Goal: Task Accomplishment & Management: Use online tool/utility

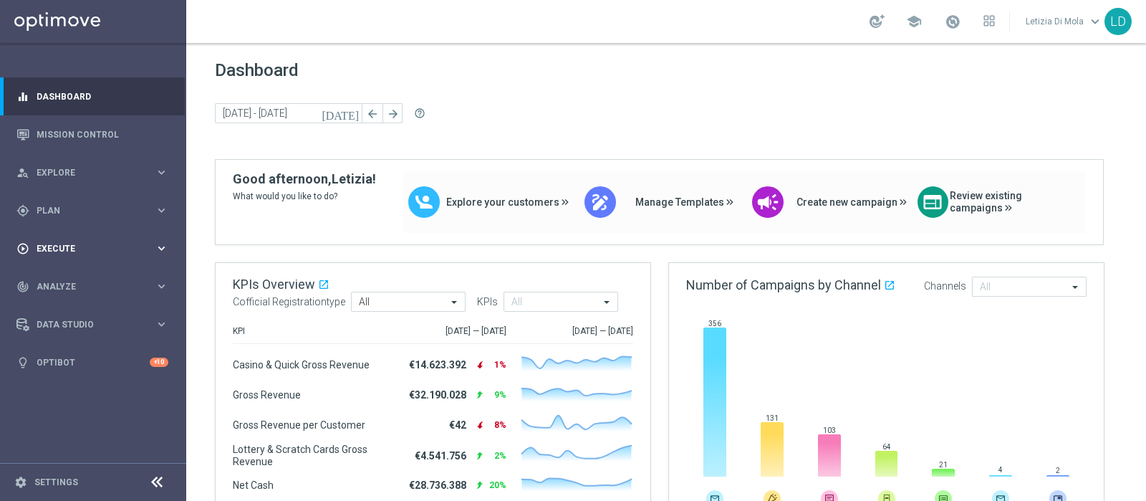
click at [129, 242] on div "play_circle_outline Execute" at bounding box center [85, 248] width 138 height 13
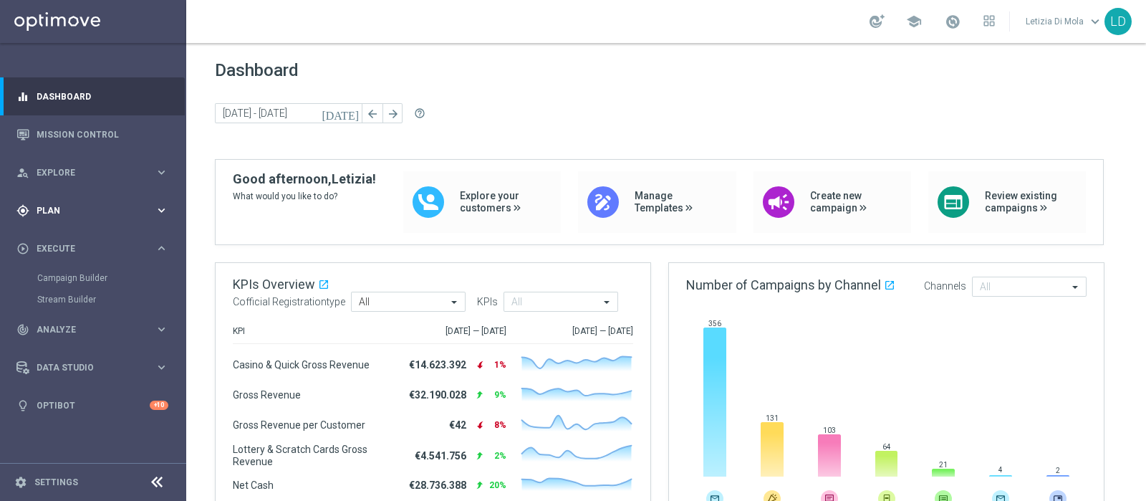
click at [81, 213] on span "Plan" at bounding box center [96, 210] width 118 height 9
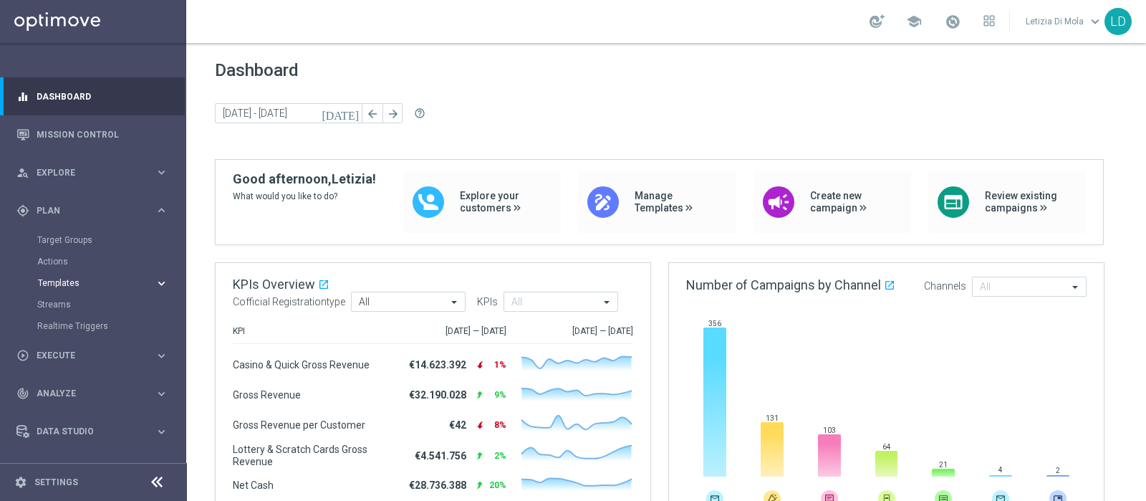
click at [75, 283] on span "Templates" at bounding box center [89, 283] width 102 height 9
click at [75, 299] on link "Optimail" at bounding box center [96, 304] width 105 height 11
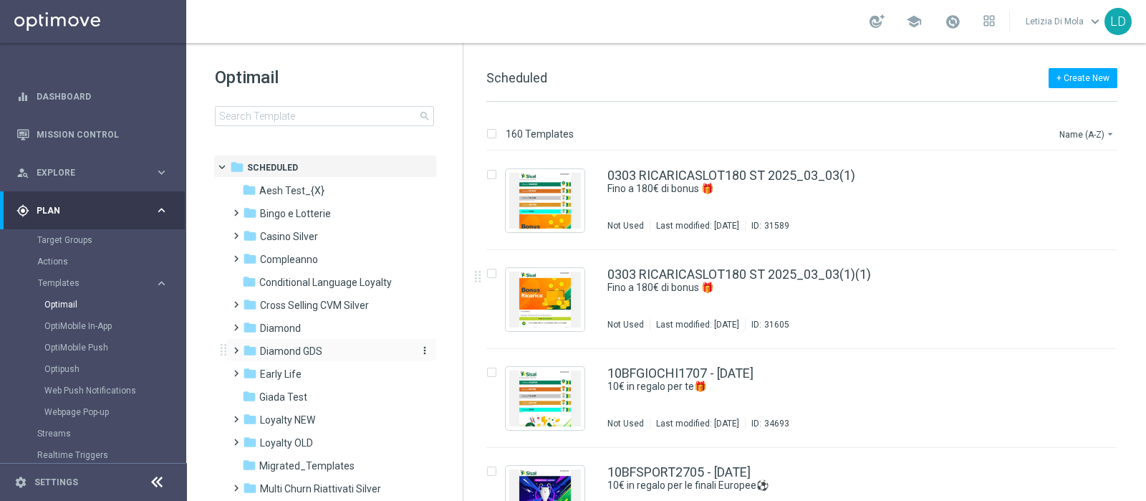
click at [330, 345] on div "folder Diamond GDS" at bounding box center [325, 351] width 165 height 16
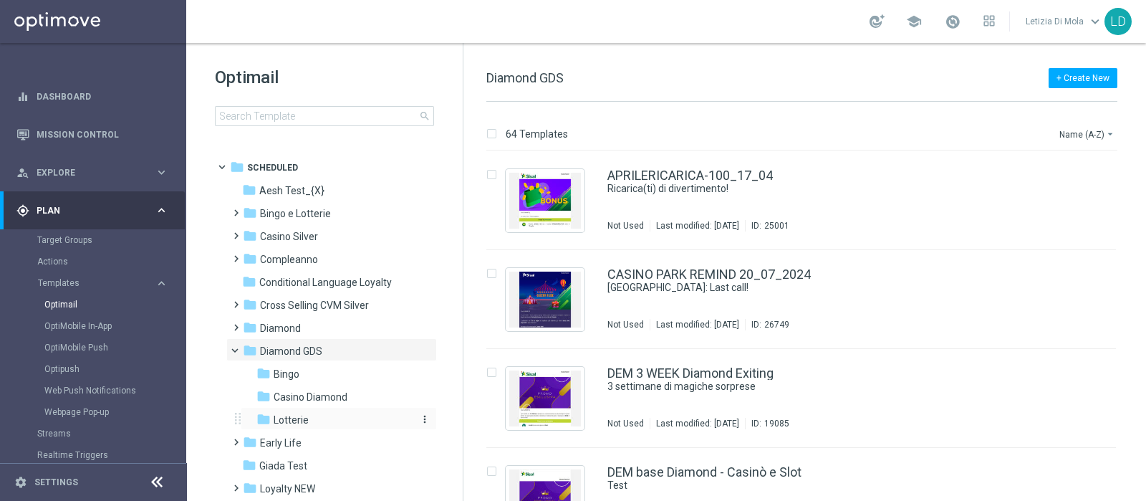
click at [320, 421] on div "folder Lotterie" at bounding box center [333, 420] width 153 height 16
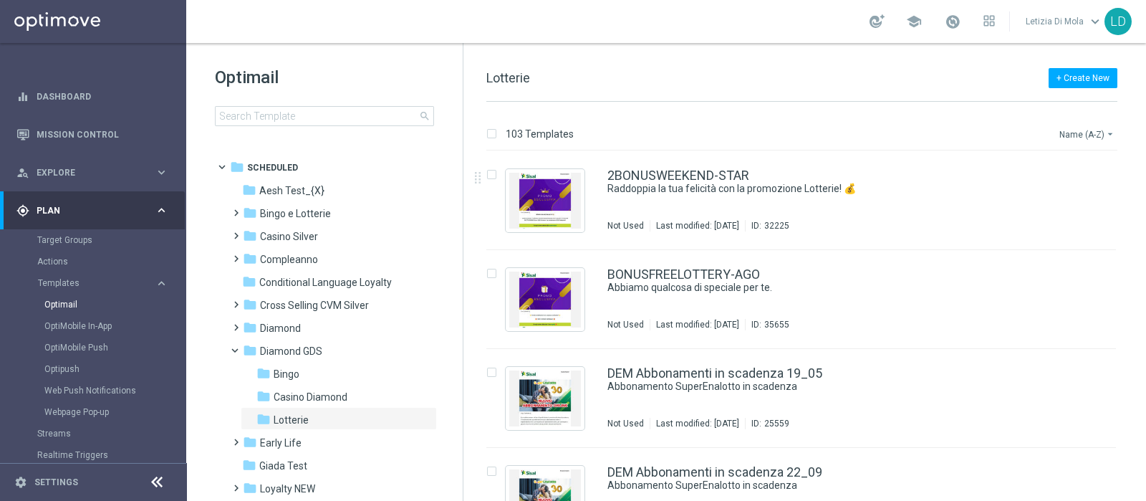
click at [1075, 139] on button "Name (A-Z) arrow_drop_down" at bounding box center [1087, 133] width 59 height 17
click at [1070, 196] on span "Date Modified (Newest)" at bounding box center [1063, 198] width 96 height 10
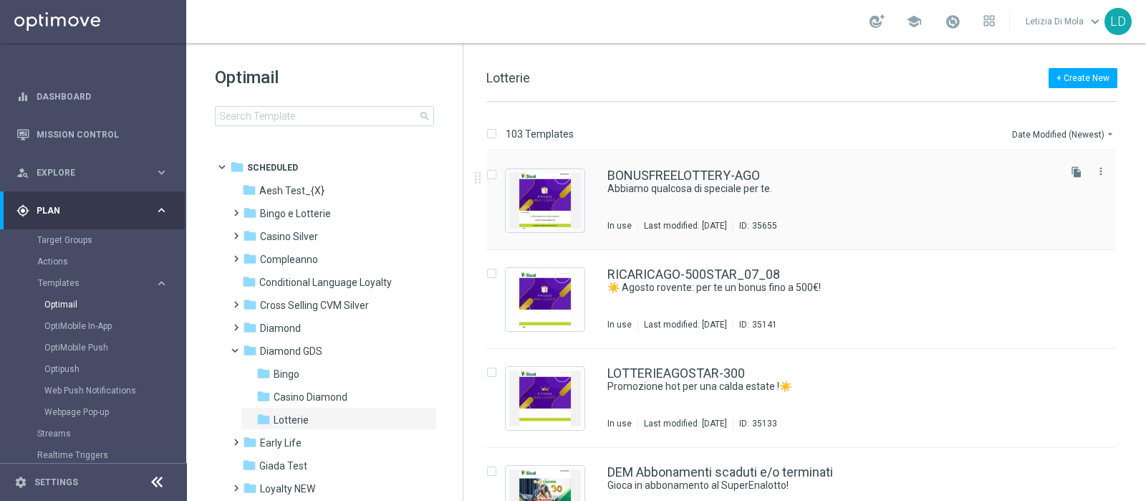
click at [724, 198] on div "BONUSFREELOTTERY-AGO Abbiamo qualcosa di speciale per te. In use Last modified:…" at bounding box center [832, 200] width 449 height 62
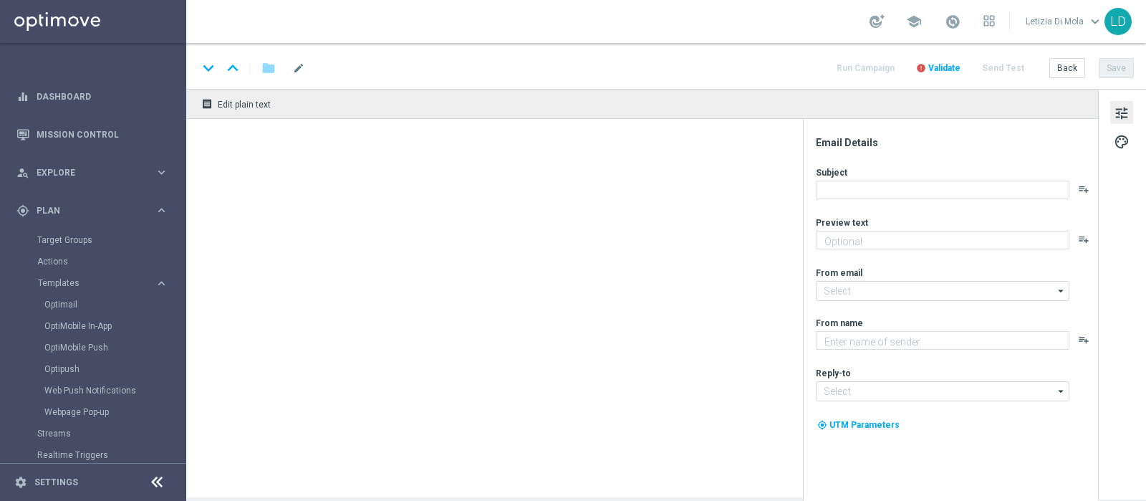
type textarea "100€ di bonus in regalo per te! 🎁"
type textarea "Sisal Vip"
type input "[EMAIL_ADDRESS][DOMAIN_NAME]"
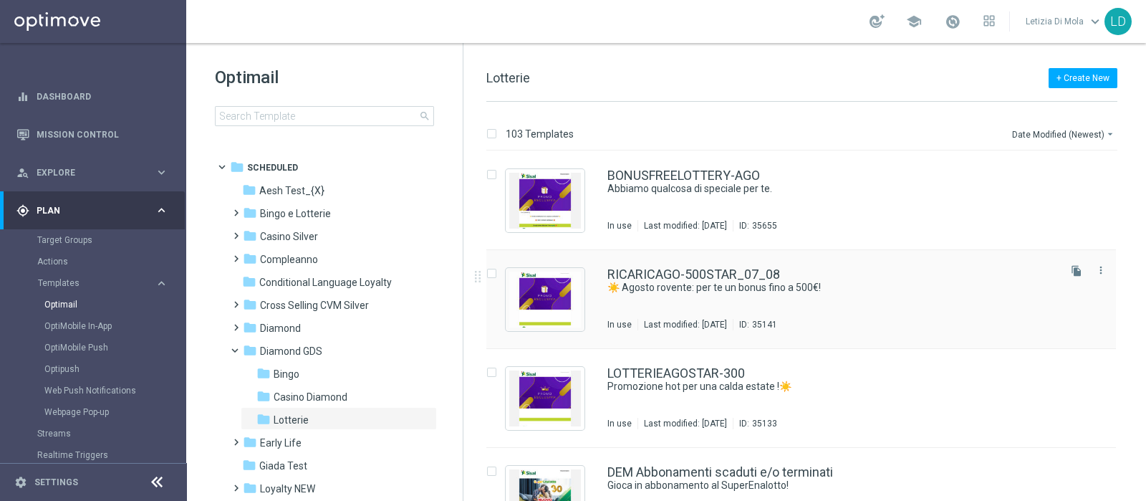
click at [805, 300] on div "RICARICAGO-500STAR_07_08 ☀️ Agosto rovente: per te un bonus fino a 500€! In use…" at bounding box center [832, 299] width 449 height 62
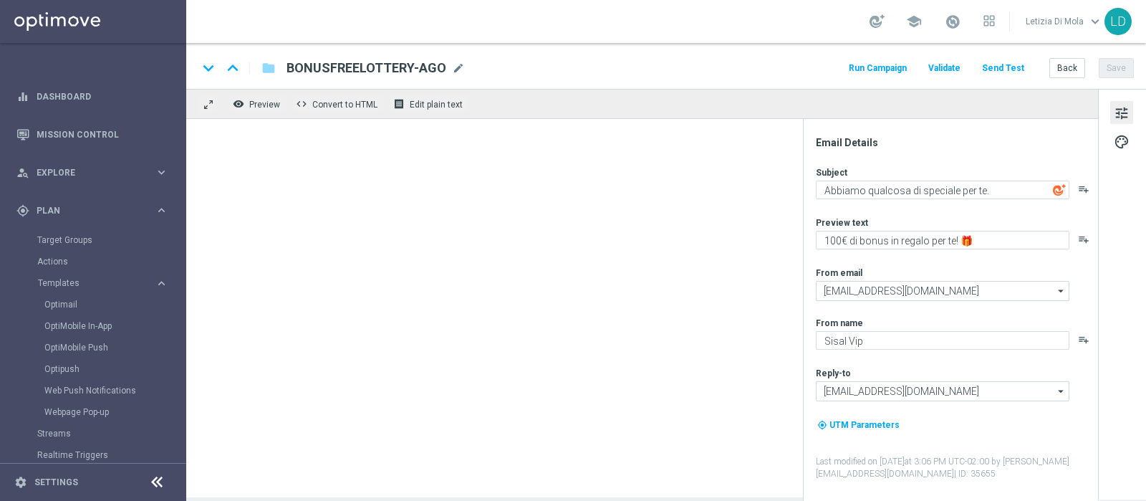
type textarea "☀️ Agosto rovente: per te un bonus fino a 500€!"
type textarea "Bonus del 50% della tua ricarica fino a 500€!💥"
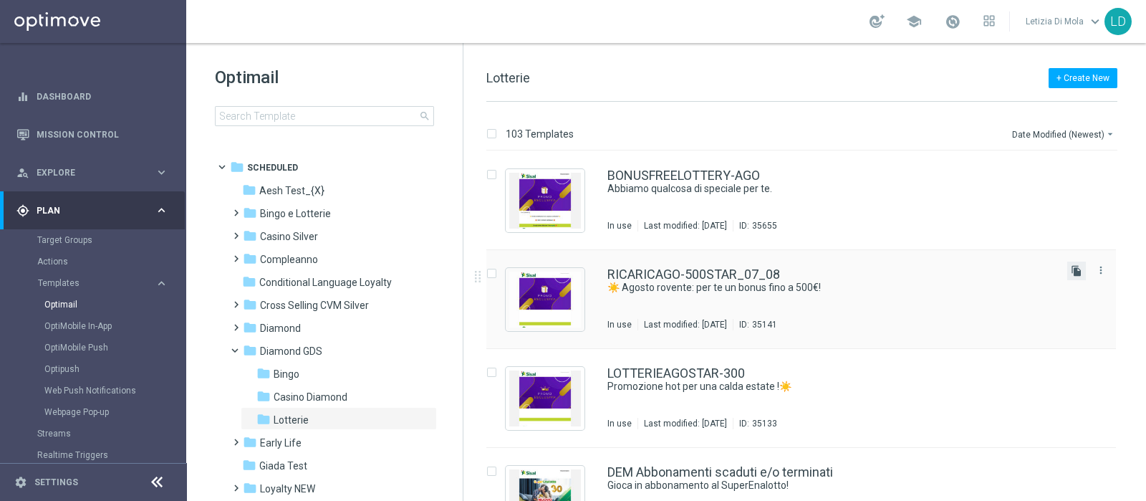
click at [1075, 272] on icon "file_copy" at bounding box center [1076, 270] width 11 height 11
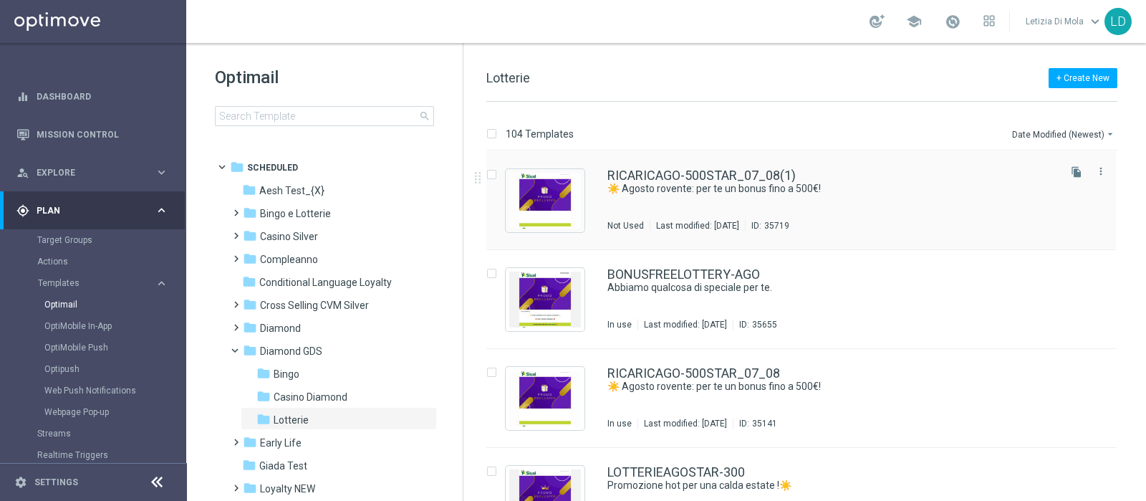
click at [670, 206] on div "RICARICAGO-500STAR_07_08(1) ☀️ Agosto rovente: per te un bonus fino a 500€! Not…" at bounding box center [832, 200] width 449 height 62
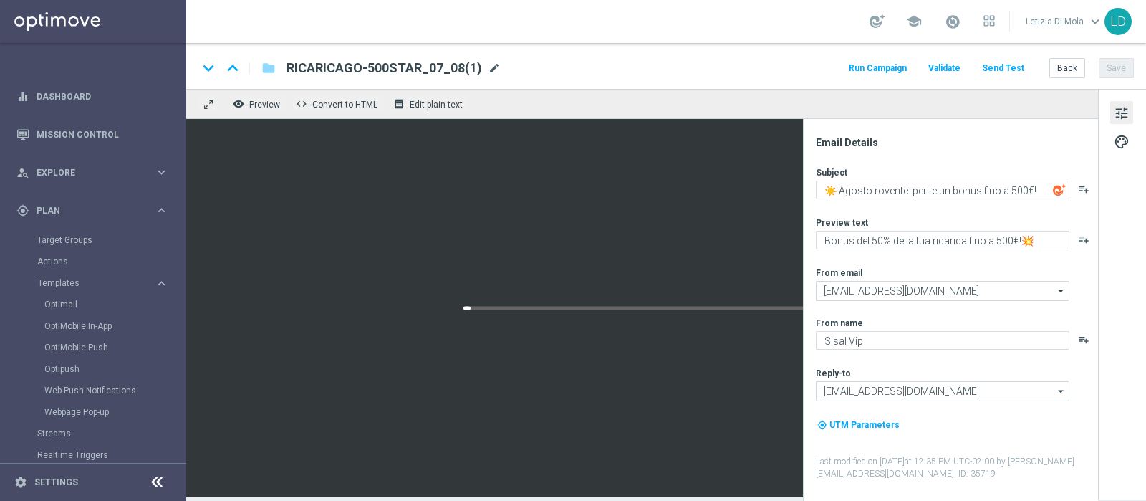
click at [494, 67] on span "mode_edit" at bounding box center [494, 68] width 13 height 13
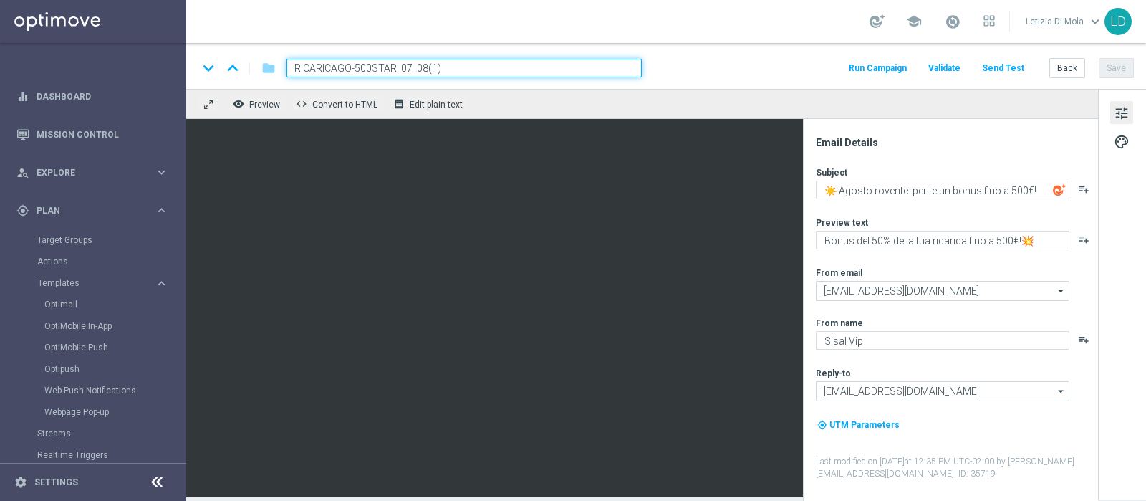
drag, startPoint x: 494, startPoint y: 67, endPoint x: 279, endPoint y: 66, distance: 214.3
click at [279, 66] on div "RICARICAGO-500STAR_07_08(1)" at bounding box center [458, 68] width 367 height 19
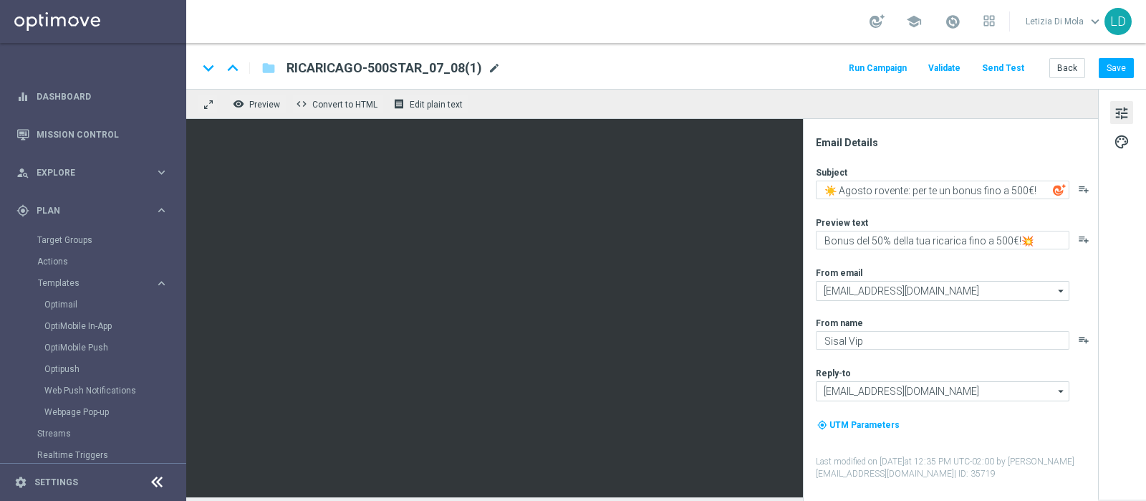
click at [489, 70] on span "mode_edit" at bounding box center [494, 68] width 13 height 13
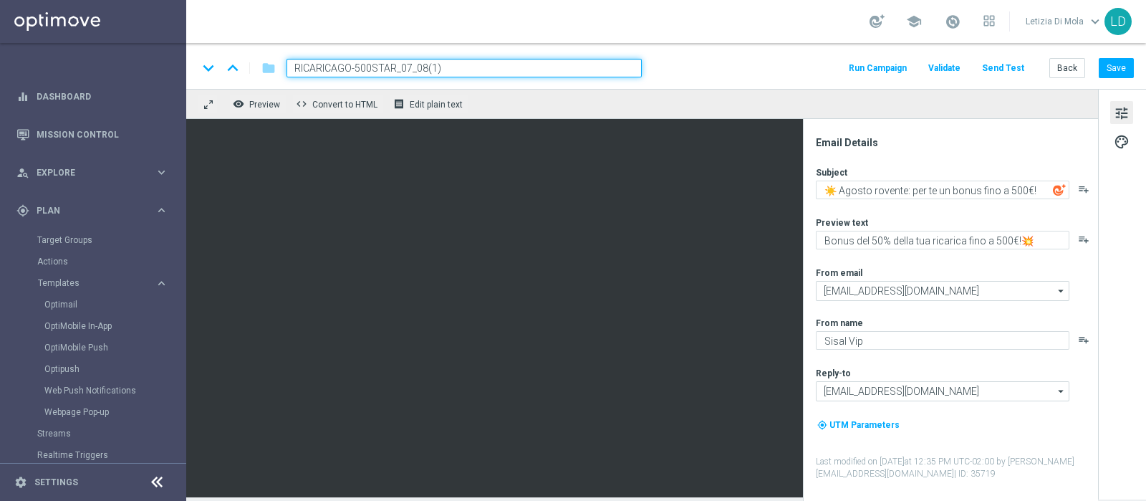
paste input "STAR-LOTT"
type input "RICARICAGOSTAR-LOTT"
click at [953, 70] on span "Validate" at bounding box center [945, 68] width 32 height 10
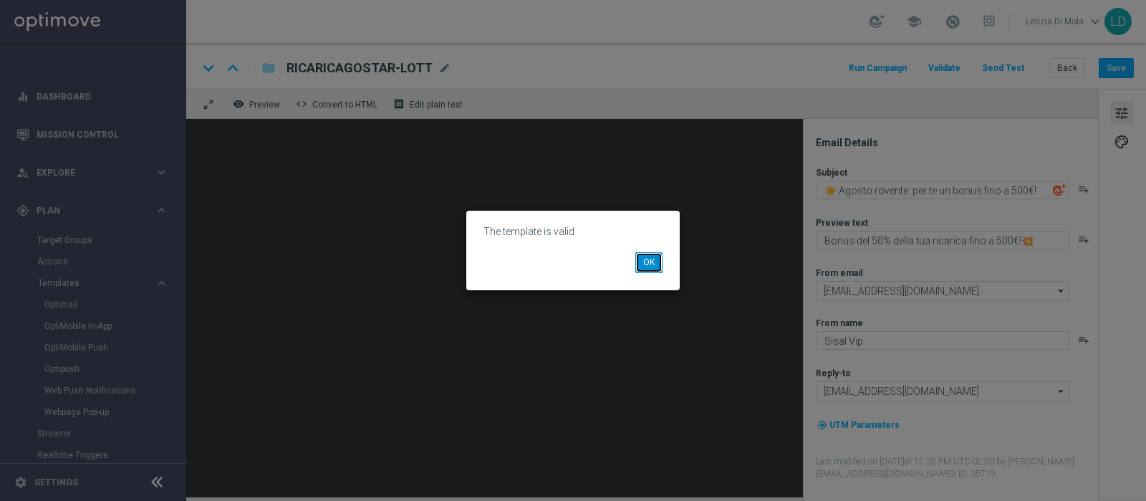
click at [637, 262] on button "OK" at bounding box center [649, 262] width 27 height 20
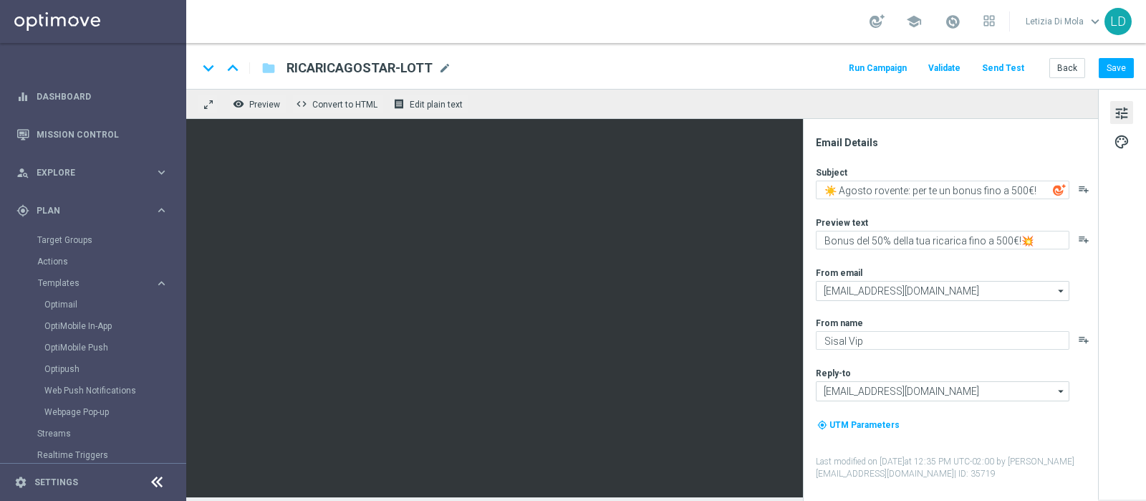
click at [1057, 191] on img at bounding box center [1059, 189] width 13 height 13
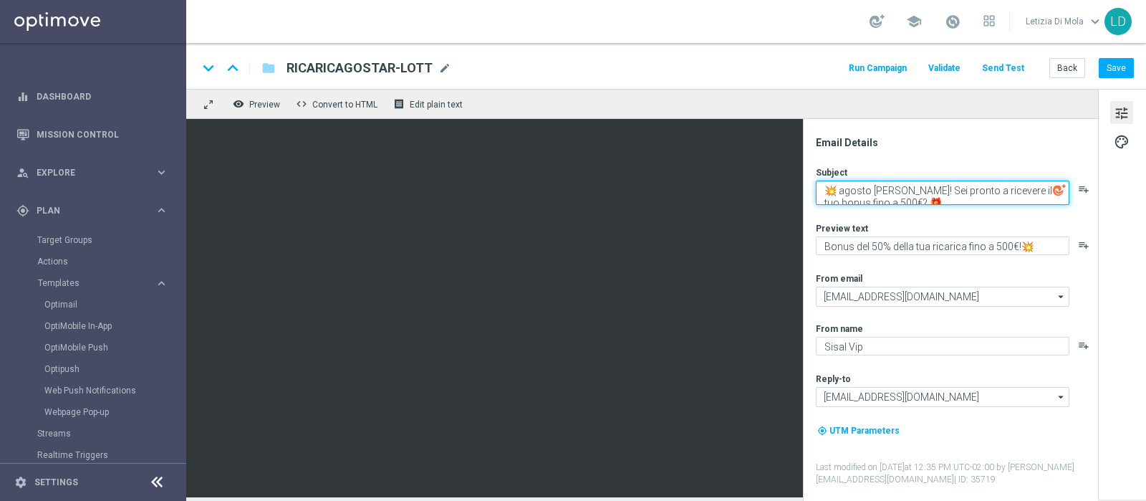
click at [836, 201] on textarea "💥 agosto [PERSON_NAME]! Sei pronto a ricevere il tuo bonus fino a 500€? 🎁" at bounding box center [943, 193] width 254 height 24
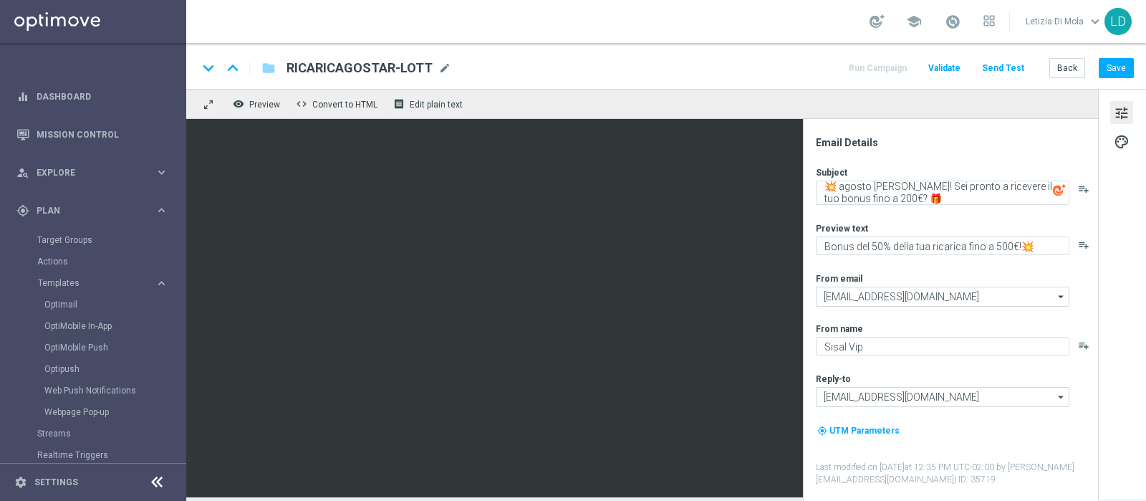
click at [1057, 188] on img at bounding box center [1059, 189] width 13 height 13
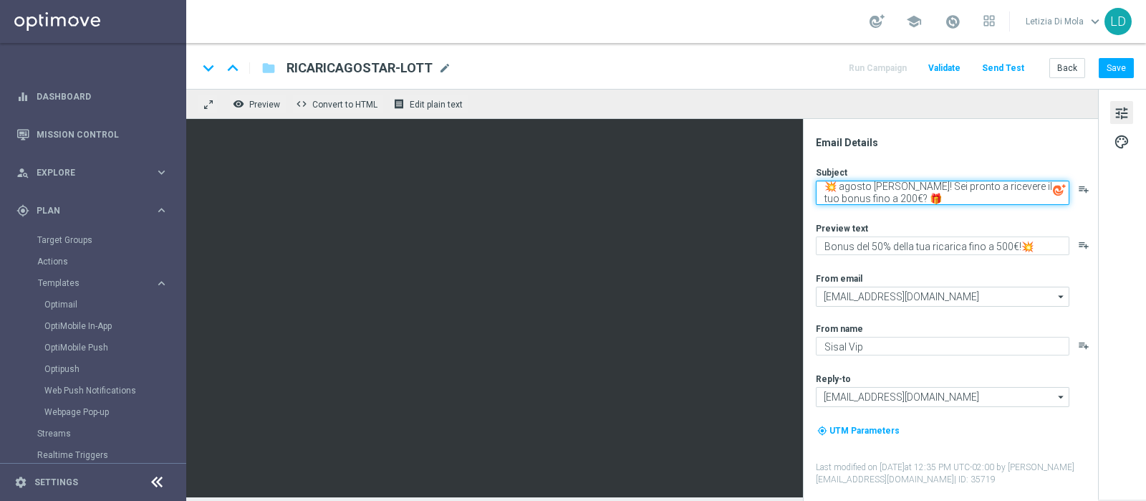
drag, startPoint x: 897, startPoint y: 195, endPoint x: 831, endPoint y: 183, distance: 66.9
click at [831, 183] on textarea "💥 agosto [PERSON_NAME]! Sei pronto a ricevere il tuo bonus fino a 200€? 🎁" at bounding box center [943, 193] width 254 height 24
paste textarea "💥 agosto [PERSON_NAME]! Sei pronto a ricevere il tuo bonus?"
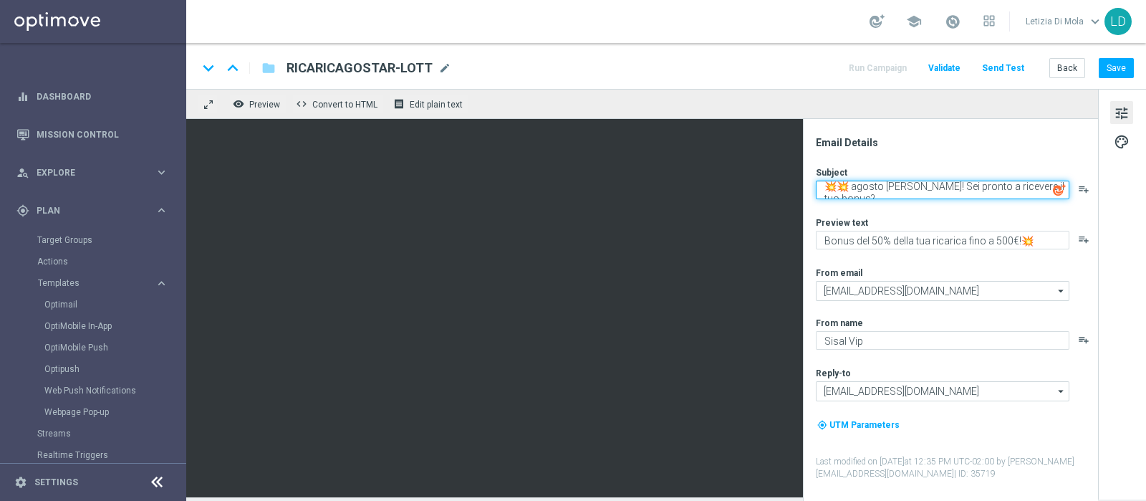
scroll to position [0, 0]
click at [843, 189] on textarea "💥💥 agosto [PERSON_NAME]! Sei pronto a ricevere il tuo bonus?" at bounding box center [943, 190] width 254 height 19
type textarea "💥 agosto [PERSON_NAME]! Sei pronto a ricevere il tuo bonus?"
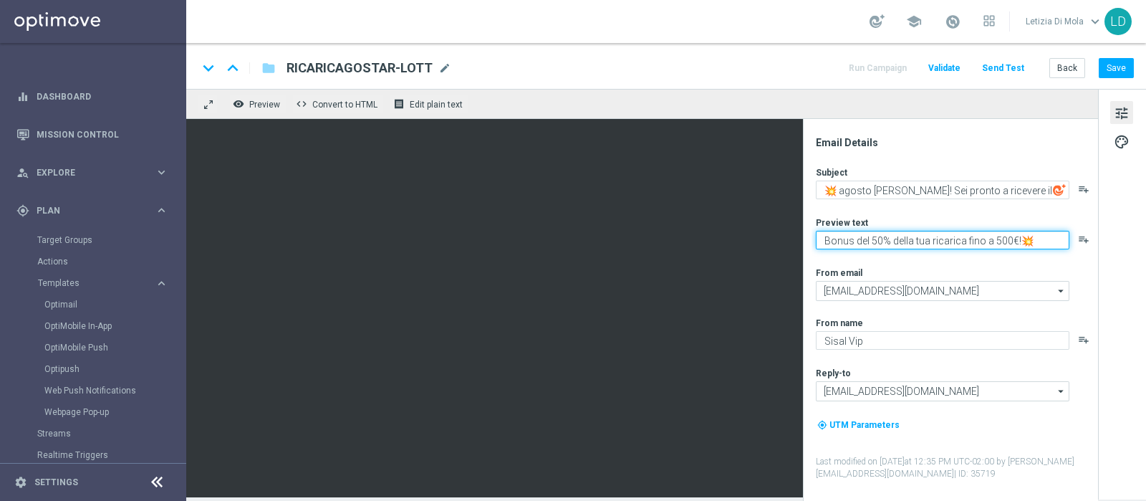
click at [876, 237] on textarea "Bonus del 50% della tua ricarica fino a 500€!💥" at bounding box center [943, 240] width 254 height 19
click at [871, 238] on textarea "Bonus del 20% della tua ricarica fino a 200€!💥" at bounding box center [943, 240] width 254 height 19
type textarea "20% della tua ricarica fino a 200€!💥"
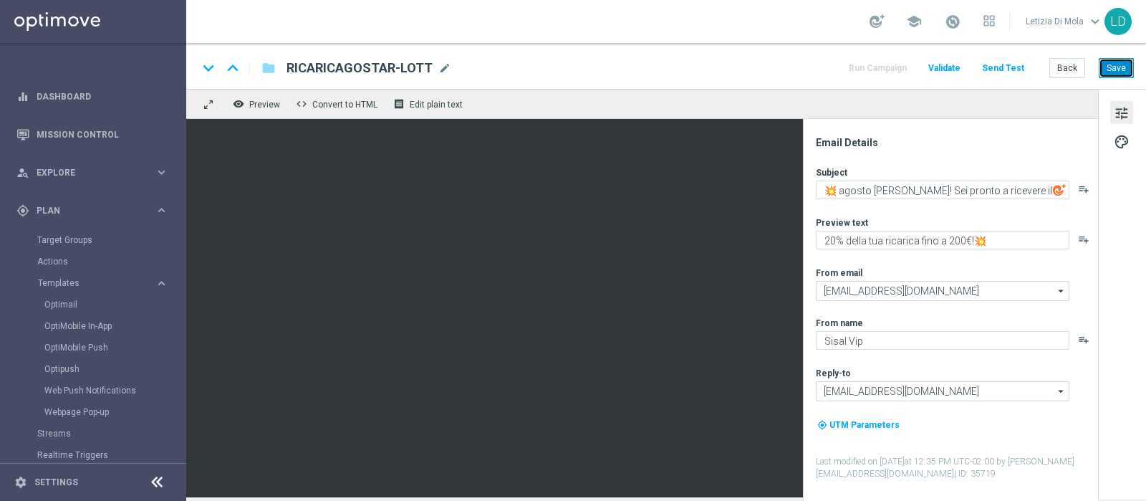
click at [1119, 71] on button "Save" at bounding box center [1116, 68] width 35 height 20
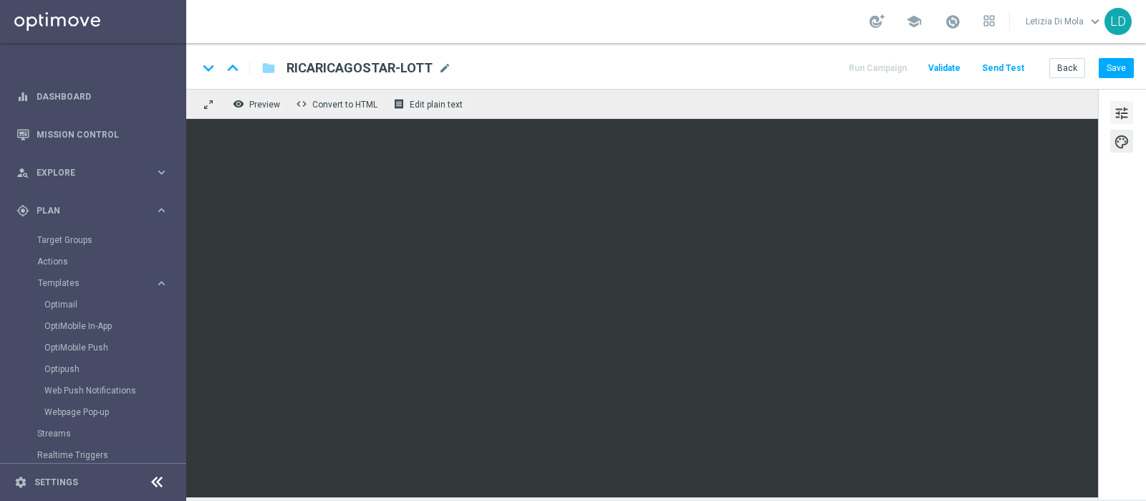
click at [1122, 105] on span "tune" at bounding box center [1122, 113] width 16 height 19
drag, startPoint x: 431, startPoint y: 66, endPoint x: 287, endPoint y: 70, distance: 144.8
click at [287, 70] on div "RICARICAGOSTAR-LOTT mode_edit" at bounding box center [369, 68] width 165 height 19
drag, startPoint x: 433, startPoint y: 70, endPoint x: 268, endPoint y: 73, distance: 164.8
click at [268, 73] on div "keyboard_arrow_down keyboard_arrow_up folder RICARICAGOSTAR-LOTT RICARICAGOSTAR…" at bounding box center [325, 68] width 254 height 19
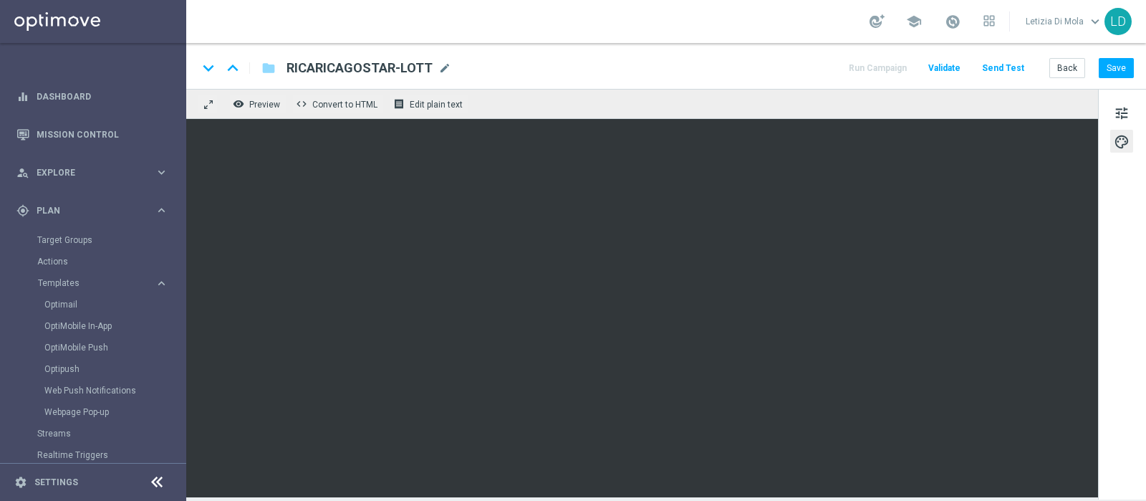
copy span "RICARICAGOSTAR-LOTT"
click at [1129, 64] on button "Save" at bounding box center [1116, 68] width 35 height 20
click at [1125, 64] on button "Save" at bounding box center [1116, 68] width 35 height 20
click at [1105, 67] on button "Save" at bounding box center [1116, 68] width 35 height 20
click at [1121, 62] on button "Save" at bounding box center [1116, 68] width 35 height 20
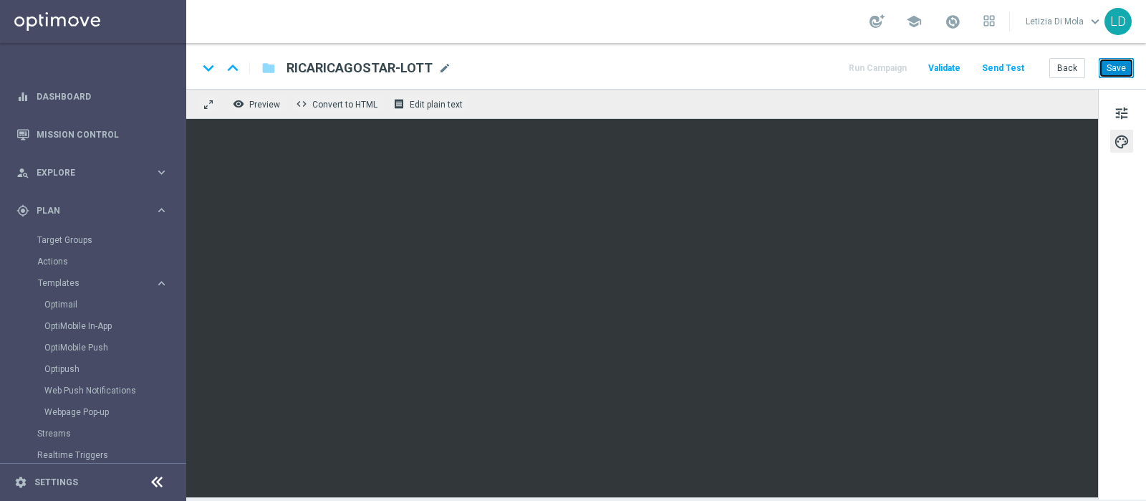
click at [1120, 66] on button "Save" at bounding box center [1116, 68] width 35 height 20
click at [1111, 69] on button "Save" at bounding box center [1116, 68] width 35 height 20
click at [1125, 68] on button "Save" at bounding box center [1116, 68] width 35 height 20
click at [1113, 69] on button "Save" at bounding box center [1116, 68] width 35 height 20
click at [1007, 71] on button "Send Test" at bounding box center [1003, 68] width 47 height 19
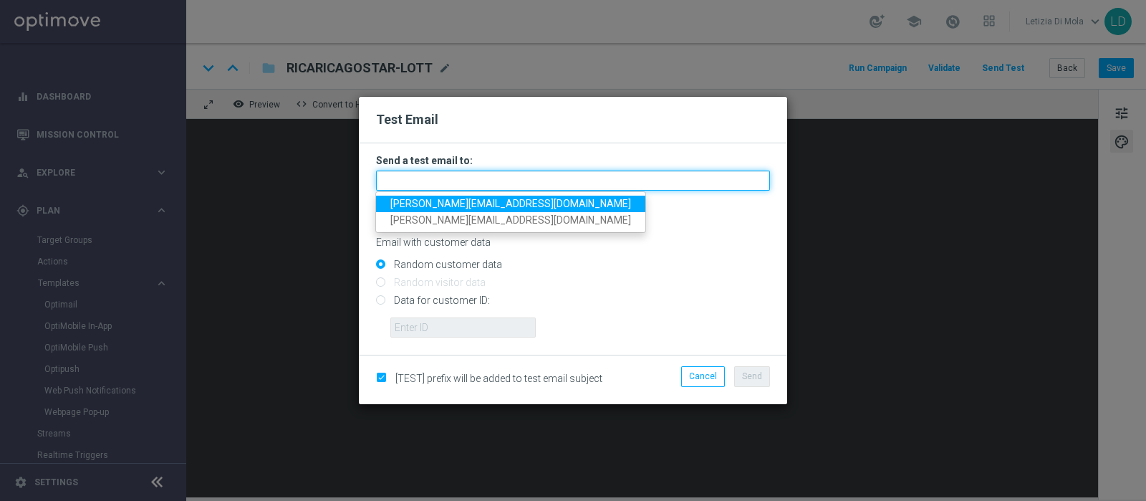
click at [560, 181] on input "text" at bounding box center [573, 181] width 394 height 20
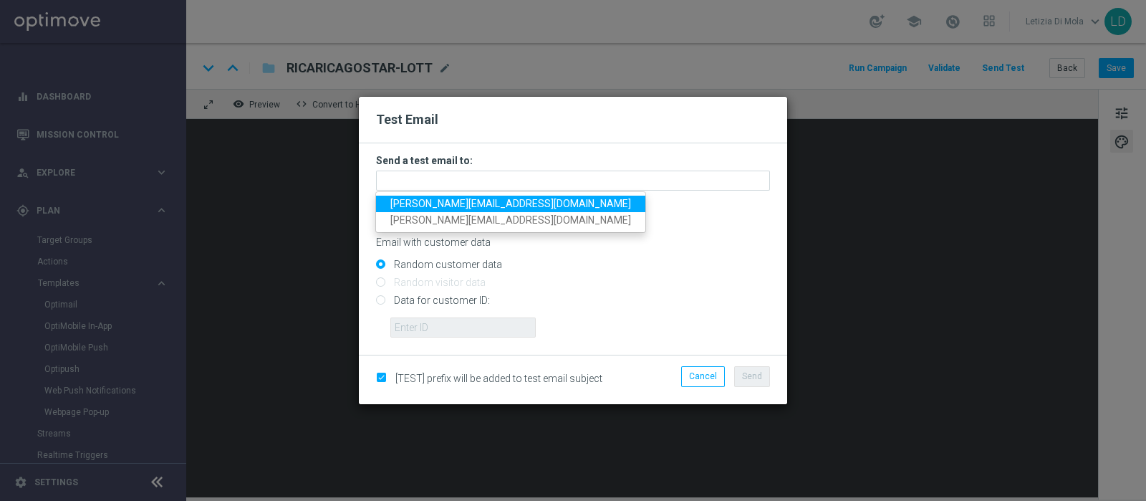
click at [442, 204] on span "[PERSON_NAME][EMAIL_ADDRESS][DOMAIN_NAME]" at bounding box center [511, 203] width 241 height 11
type input "[PERSON_NAME][EMAIL_ADDRESS][DOMAIN_NAME]"
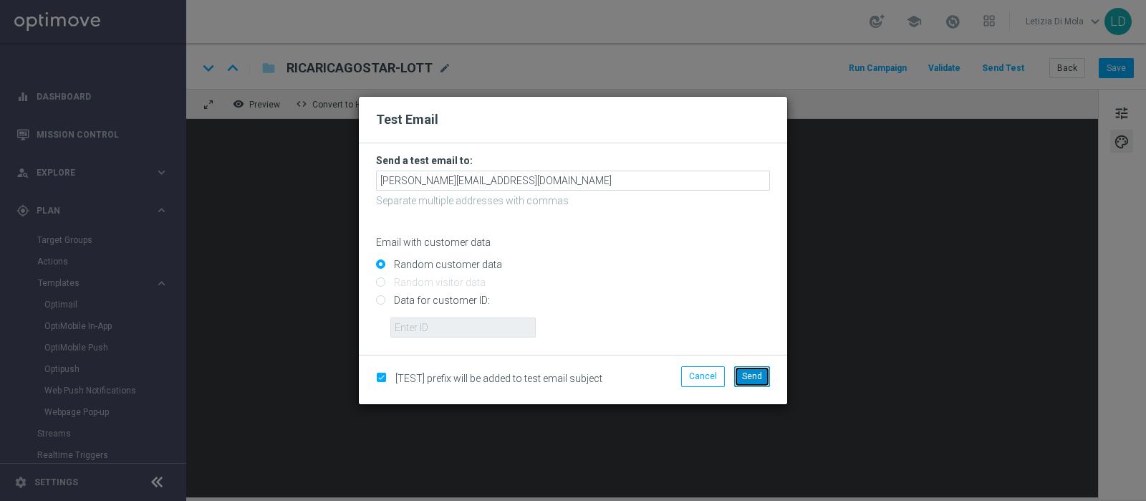
click at [756, 378] on span "Send" at bounding box center [752, 376] width 20 height 10
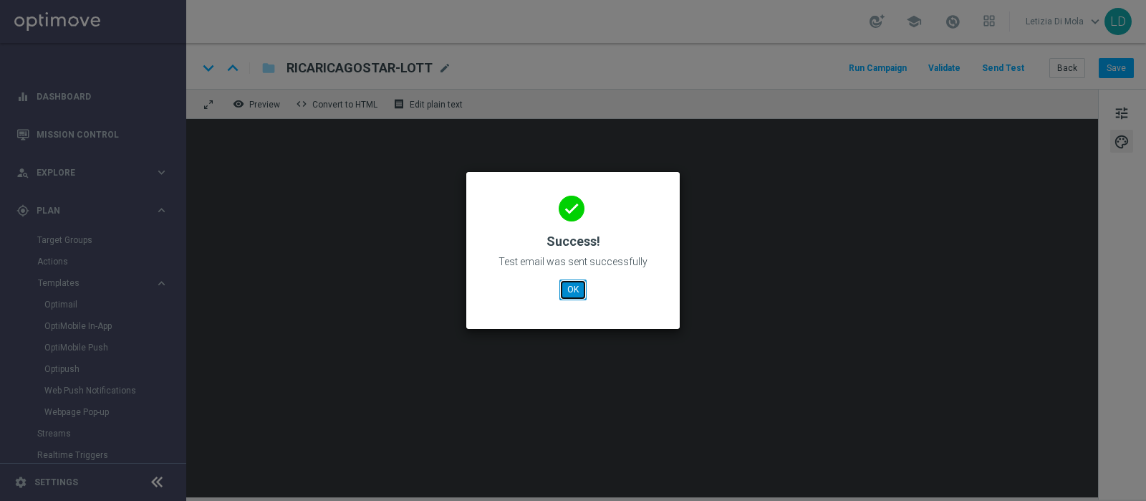
click at [565, 287] on button "OK" at bounding box center [573, 289] width 27 height 20
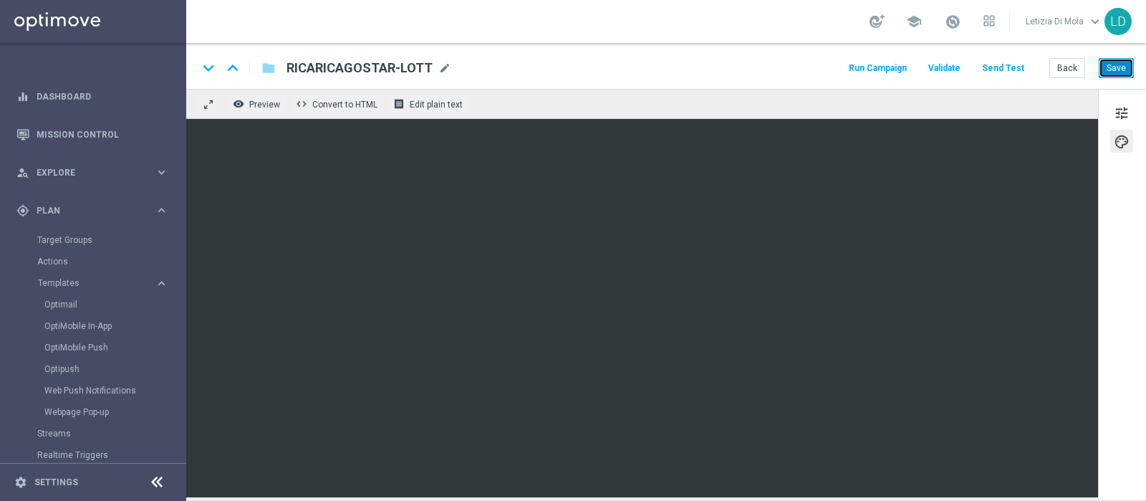
click at [1118, 64] on button "Save" at bounding box center [1116, 68] width 35 height 20
